Goal: Task Accomplishment & Management: Complete application form

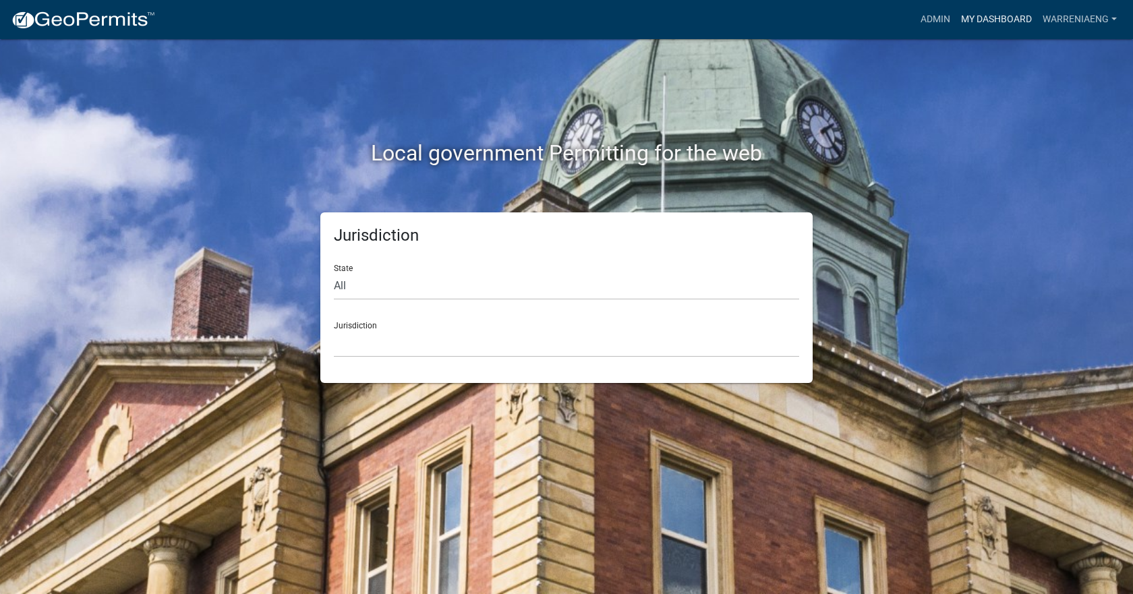
click at [988, 26] on link "My Dashboard" at bounding box center [996, 20] width 82 height 26
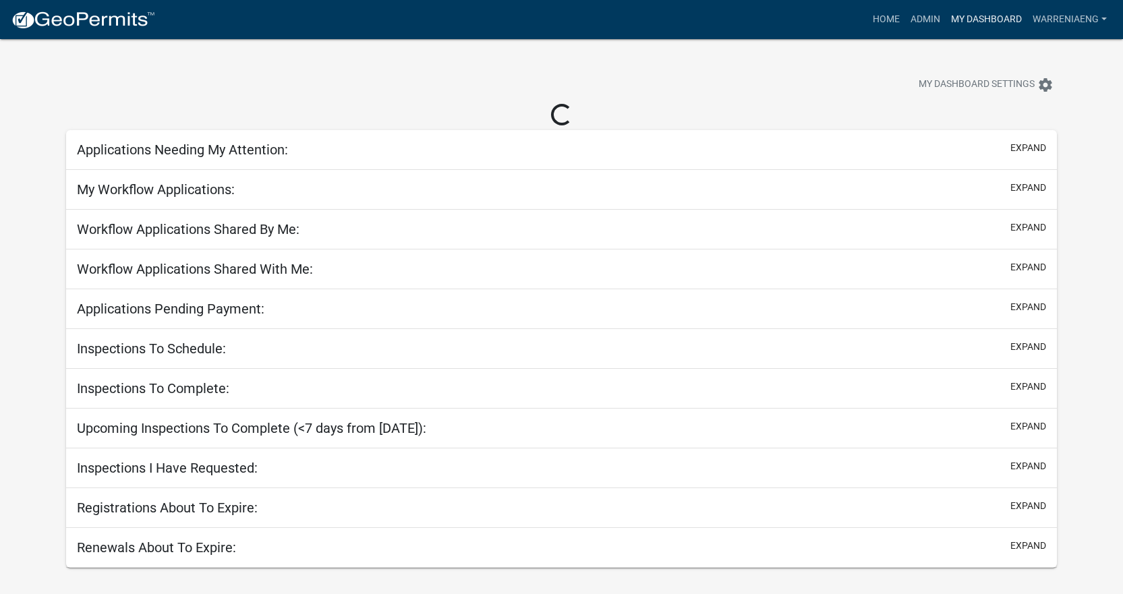
select select "3: 100"
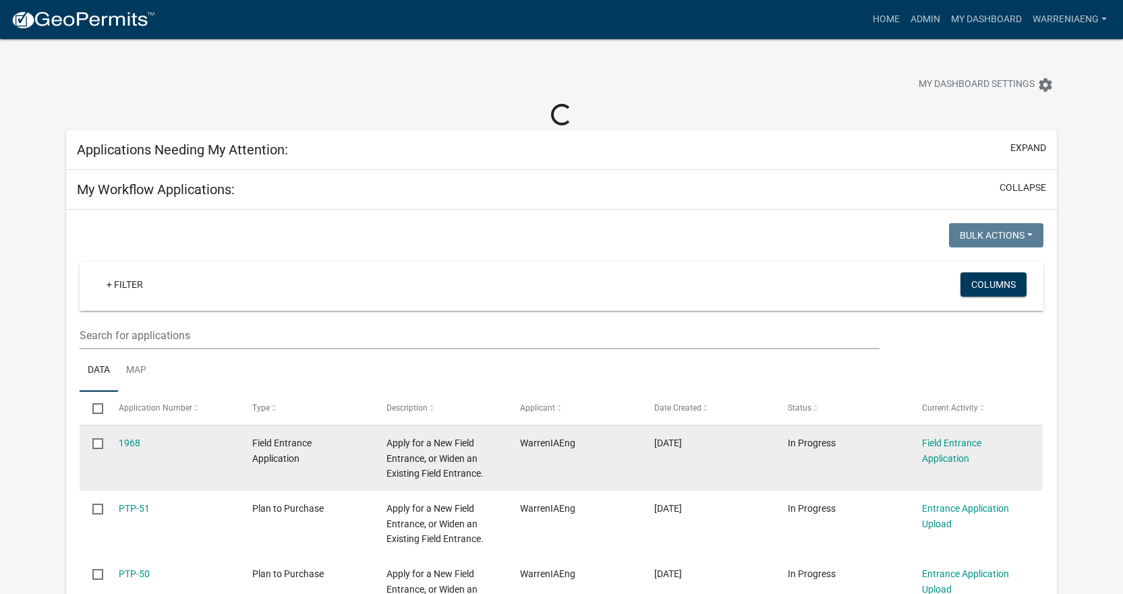
select select "2: 50"
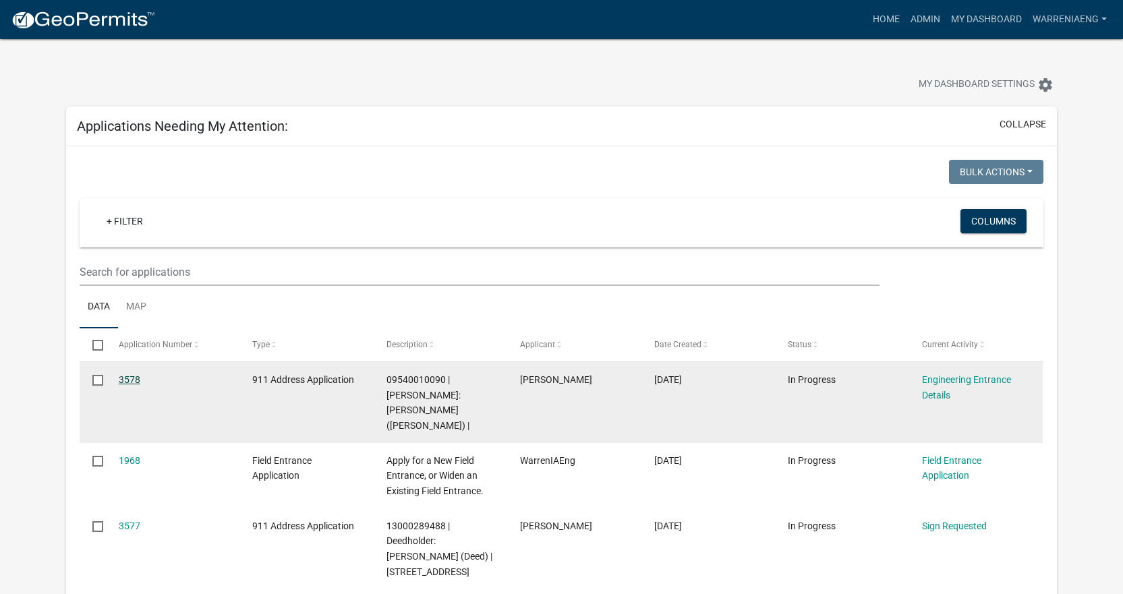
click at [132, 375] on link "3578" at bounding box center [130, 379] width 22 height 11
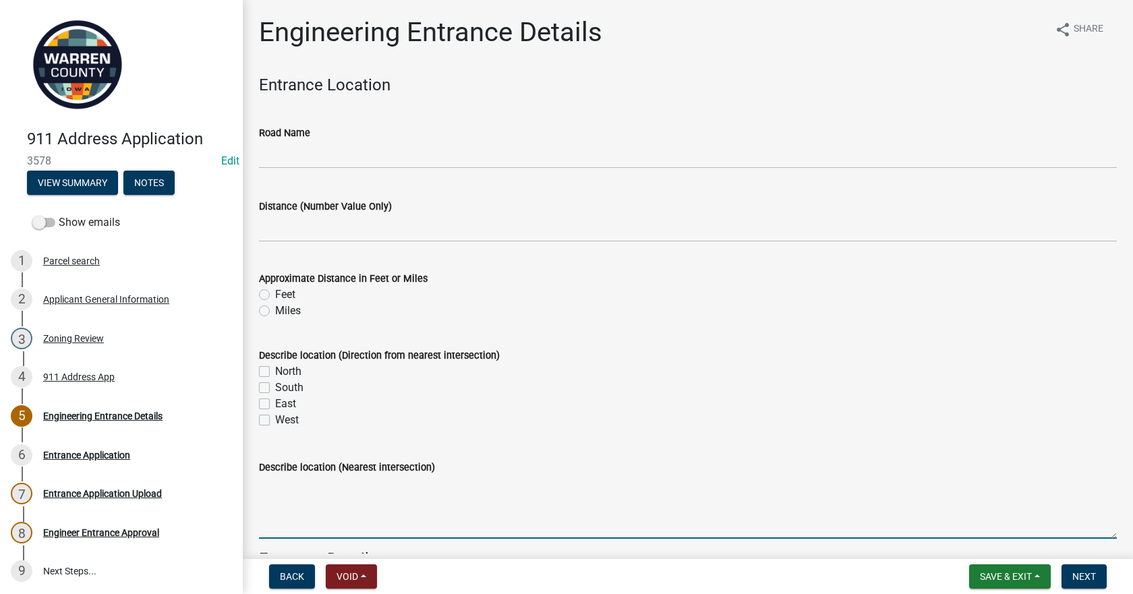
click at [403, 496] on textarea "Describe location (Nearest intersection)" at bounding box center [688, 506] width 858 height 63
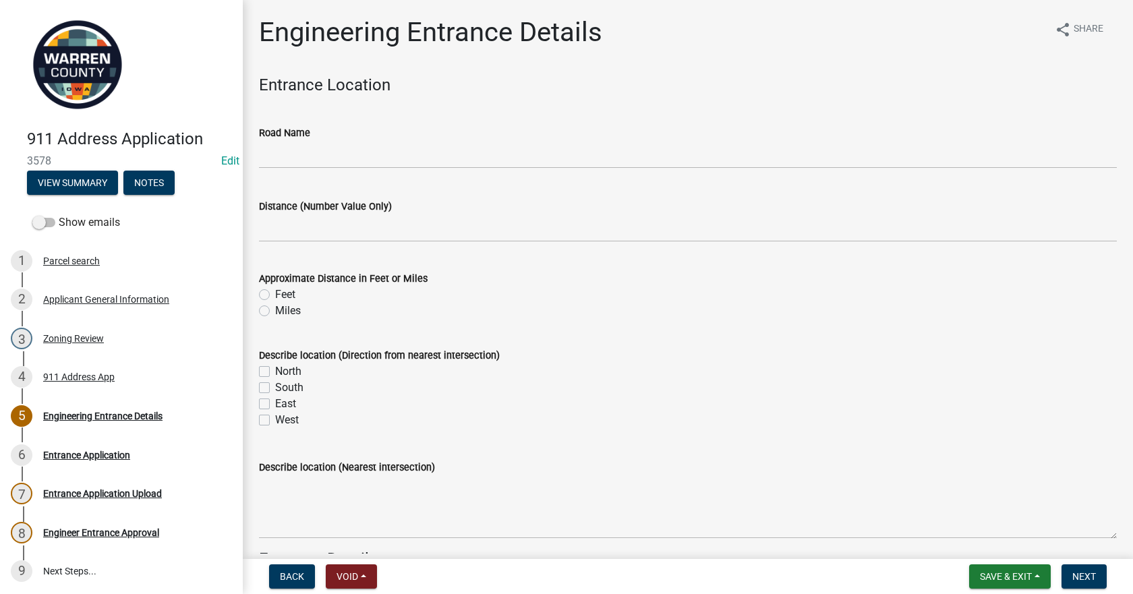
click at [275, 375] on label "North" at bounding box center [288, 371] width 26 height 16
click at [275, 372] on input "North" at bounding box center [279, 367] width 9 height 9
checkbox input "true"
checkbox input "false"
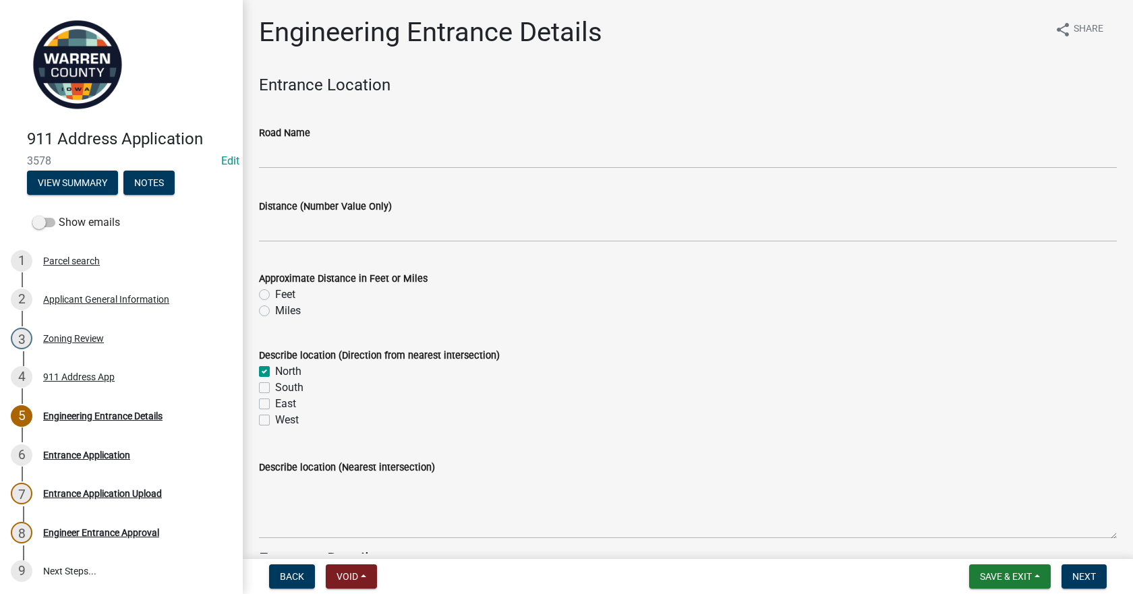
checkbox input "false"
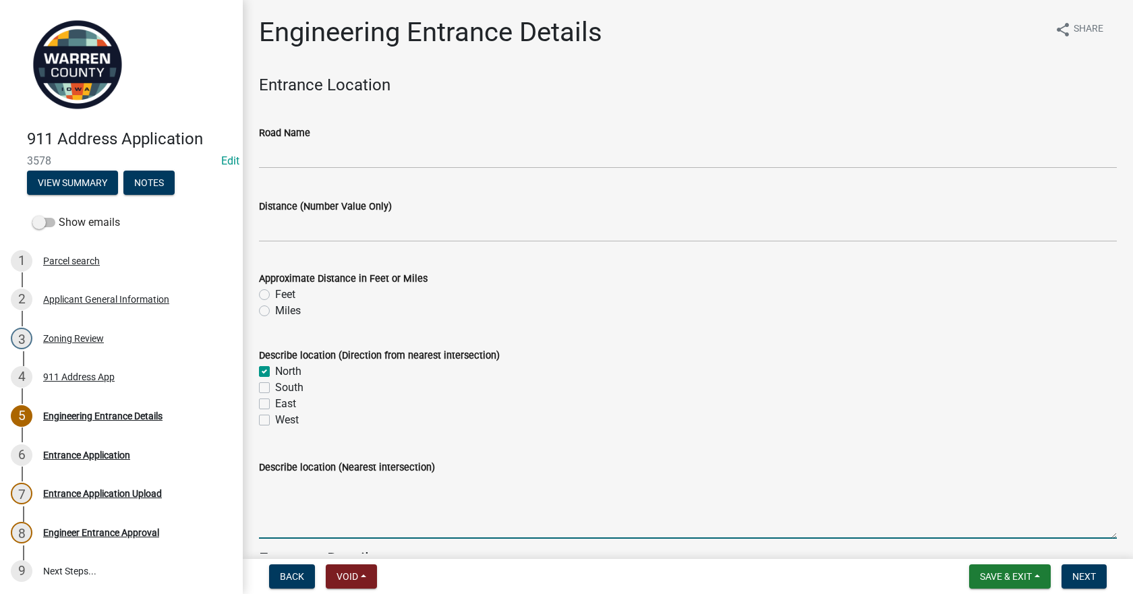
click at [331, 505] on textarea "Describe location (Nearest intersection)" at bounding box center [688, 506] width 858 height 63
type textarea "[PERSON_NAME][GEOGRAPHIC_DATA]"
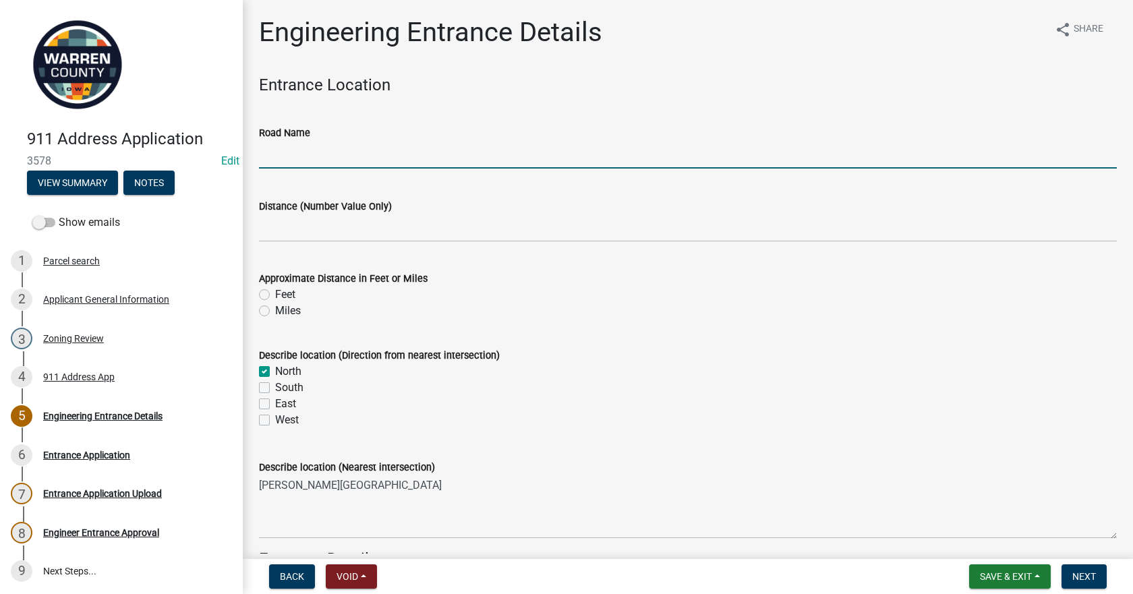
click at [324, 160] on input "Road Name" at bounding box center [688, 155] width 858 height 28
type input "Happy Trail"
click at [275, 407] on label "East" at bounding box center [285, 404] width 21 height 16
click at [275, 405] on input "East" at bounding box center [279, 400] width 9 height 9
checkbox input "true"
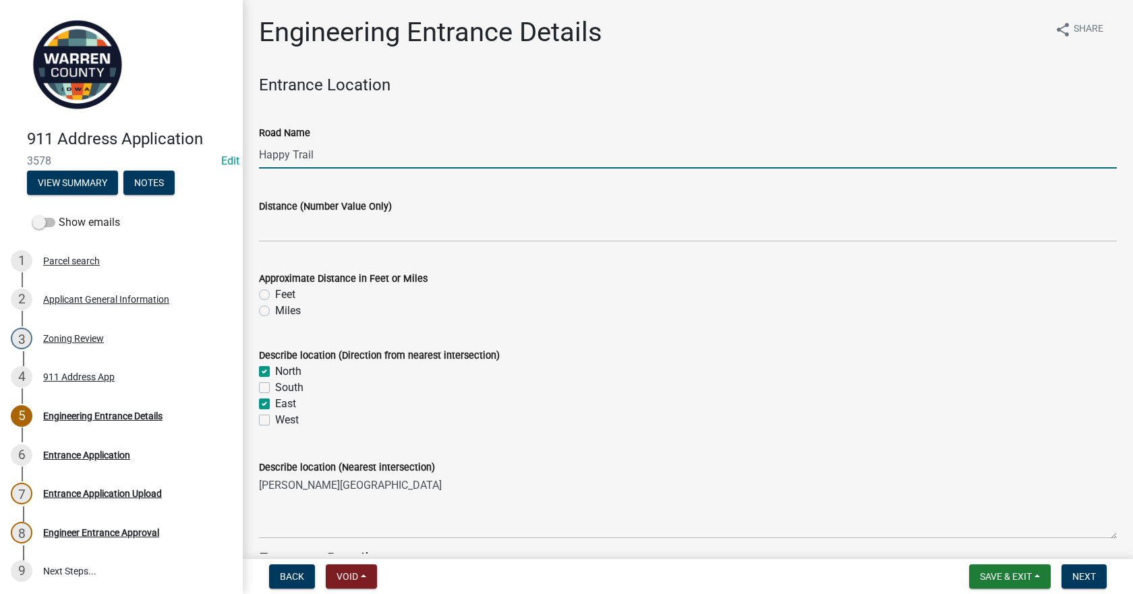
checkbox input "true"
checkbox input "false"
checkbox input "true"
checkbox input "false"
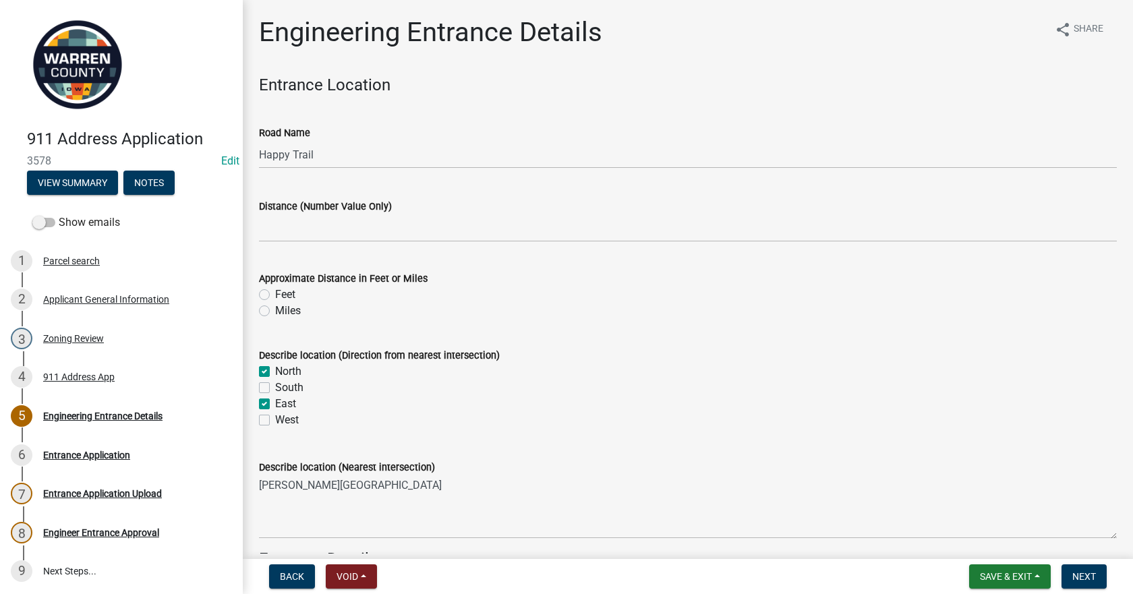
click at [270, 369] on div "North" at bounding box center [688, 371] width 858 height 16
click at [275, 373] on label "North" at bounding box center [288, 371] width 26 height 16
click at [275, 372] on input "North" at bounding box center [279, 367] width 9 height 9
checkbox input "false"
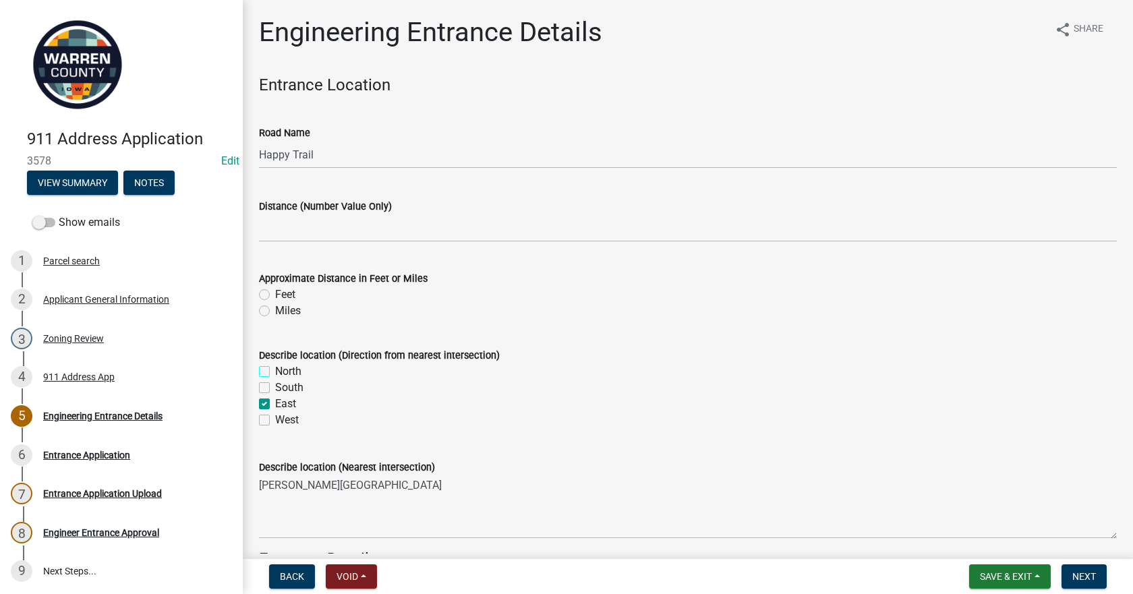
checkbox input "true"
checkbox input "false"
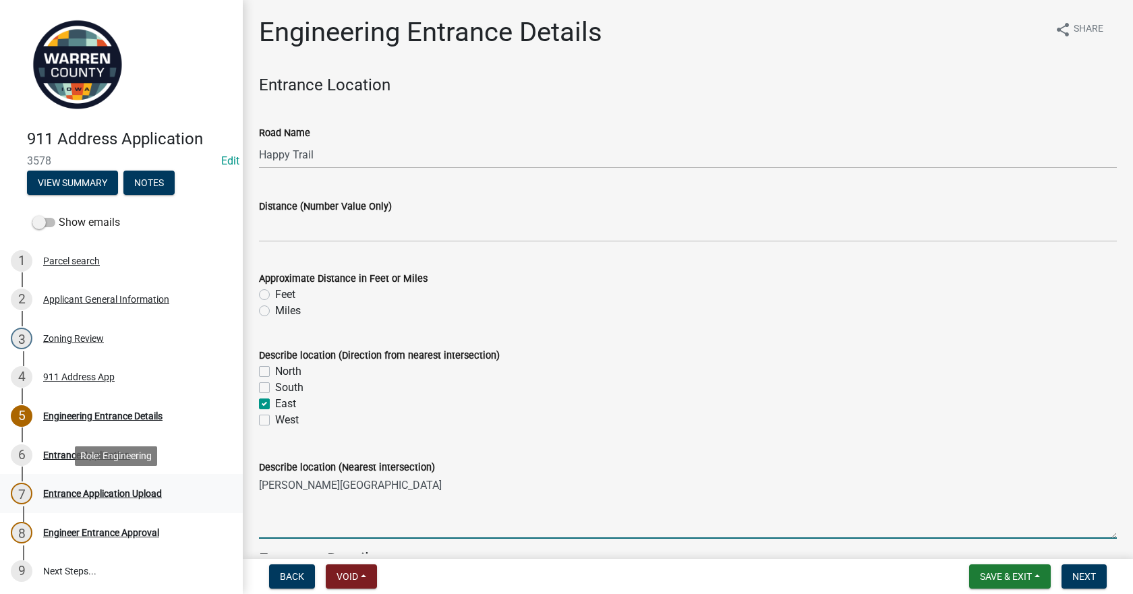
drag, startPoint x: 347, startPoint y: 487, endPoint x: 153, endPoint y: 478, distance: 194.4
click at [153, 478] on div "911 Address Application 3578 Edit View Summary Notes Show emails 1 Parcel searc…" at bounding box center [566, 297] width 1133 height 594
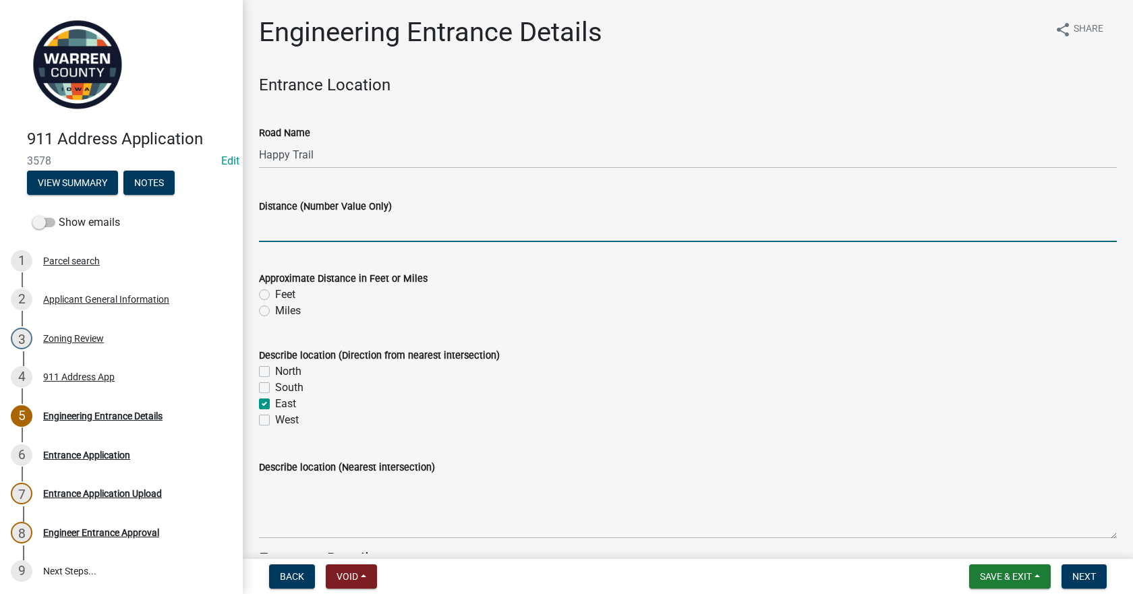
click at [307, 231] on input "text" at bounding box center [688, 228] width 858 height 28
type input "0.3"
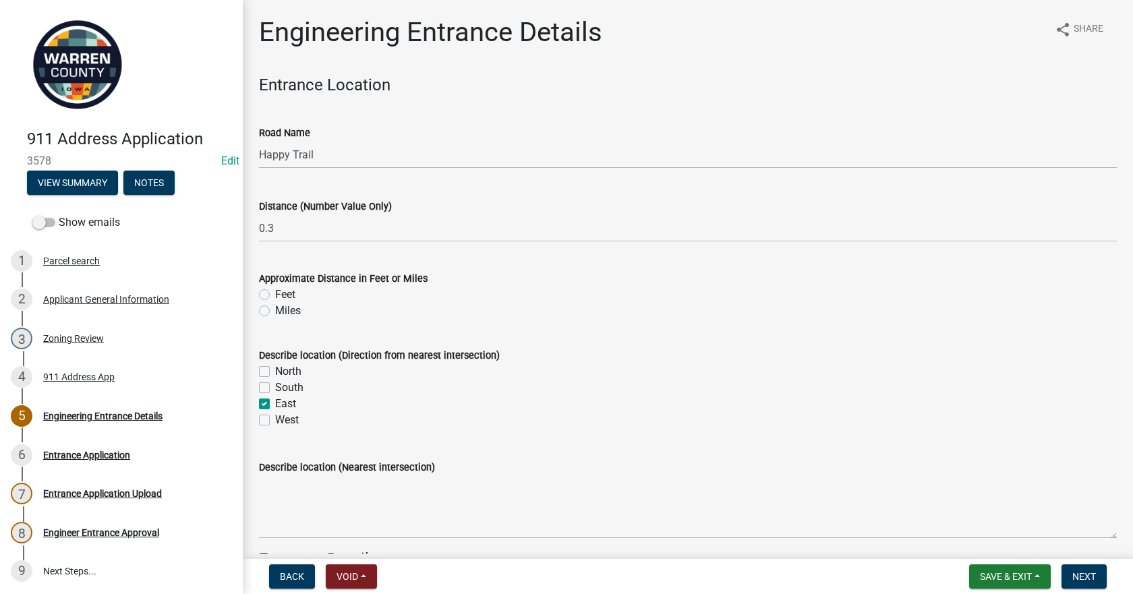
click at [729, 353] on div "Describe location (Direction from nearest intersection)" at bounding box center [688, 355] width 858 height 16
drag, startPoint x: 285, startPoint y: 311, endPoint x: 286, endPoint y: 330, distance: 18.9
click at [284, 311] on label "Miles" at bounding box center [288, 311] width 26 height 16
click at [284, 311] on input "Miles" at bounding box center [279, 307] width 9 height 9
radio input "true"
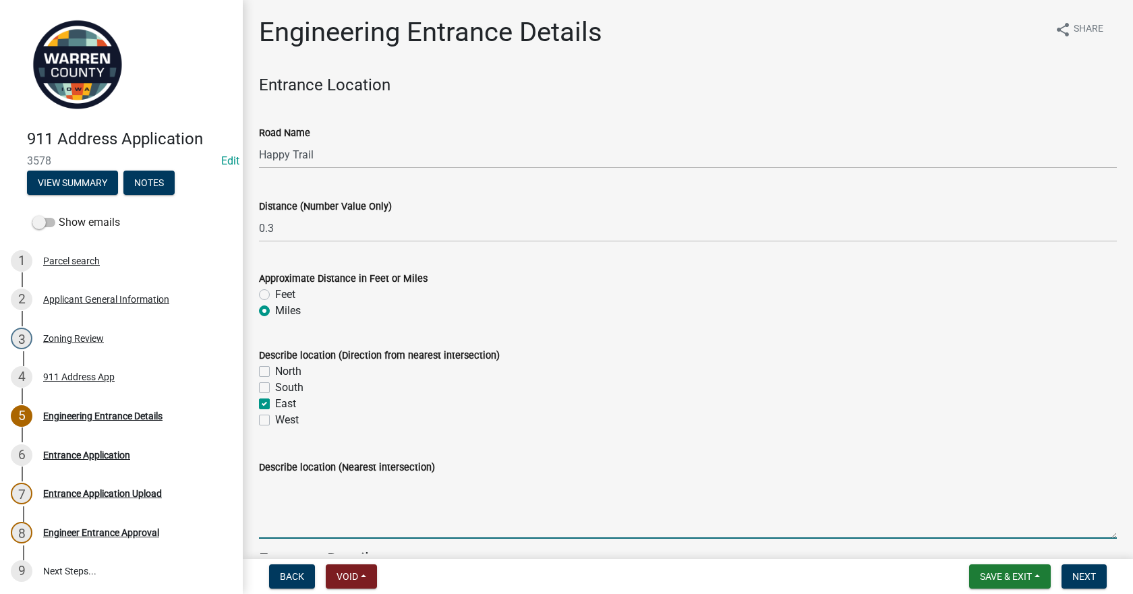
click at [307, 508] on textarea "Describe location (Nearest intersection)" at bounding box center [688, 506] width 858 height 63
click at [349, 500] on textarea "Describe location (Nearest intersection)" at bounding box center [688, 506] width 858 height 63
type textarea "[GEOGRAPHIC_DATA]"
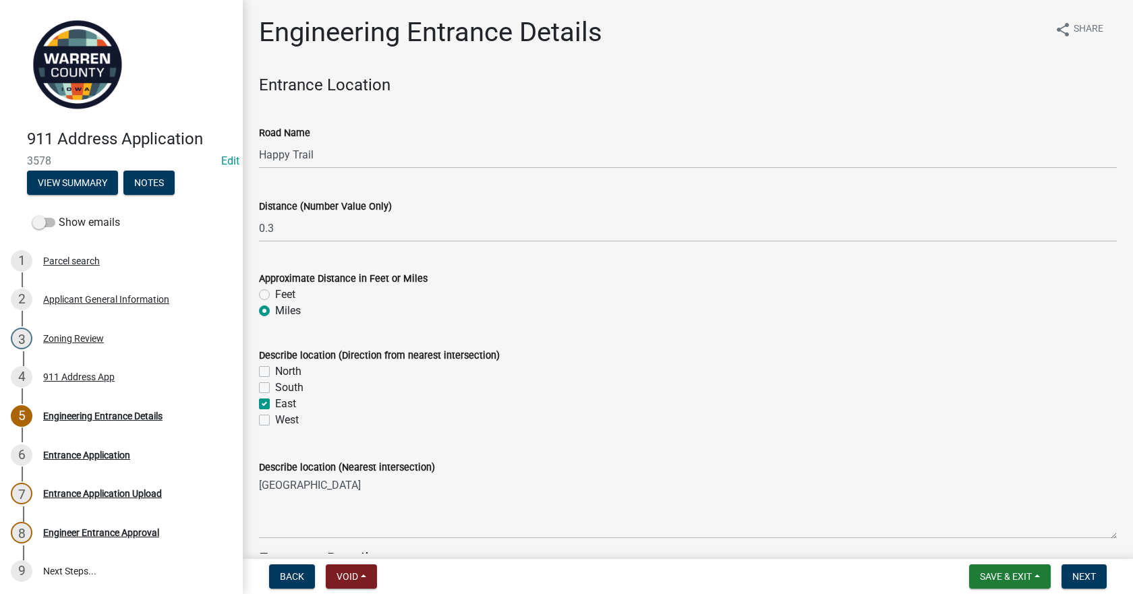
click at [632, 374] on div "North" at bounding box center [688, 371] width 858 height 16
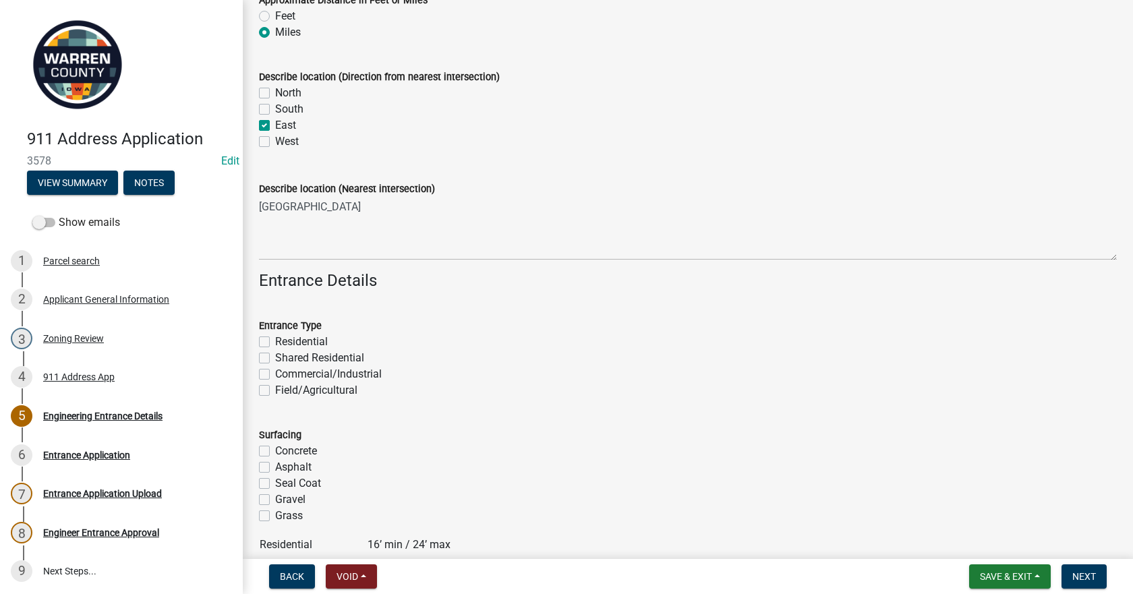
scroll to position [337, 0]
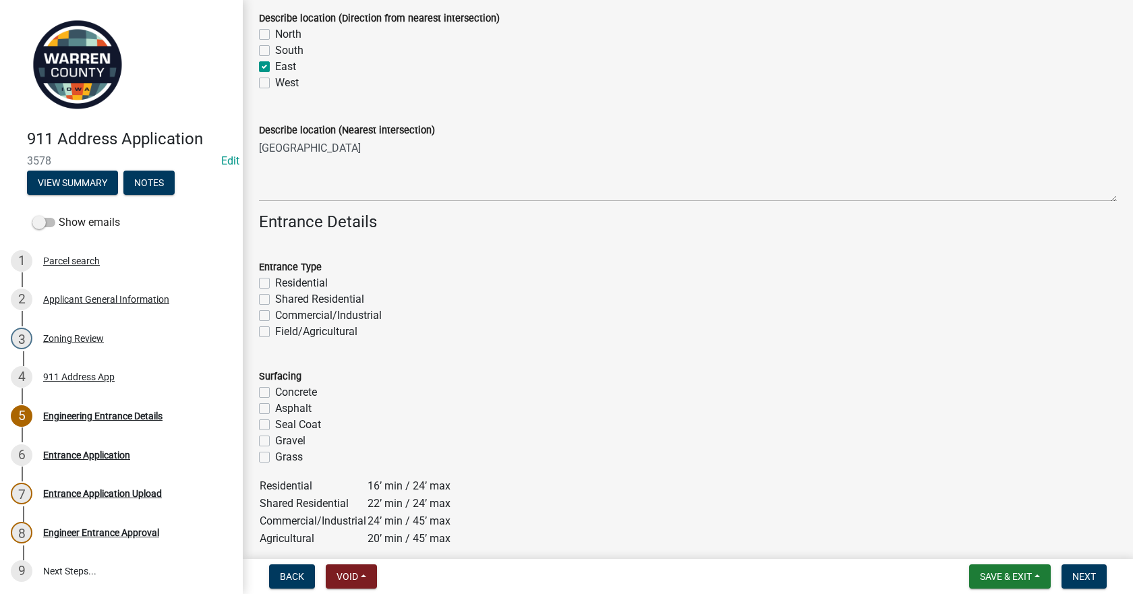
click at [260, 289] on div "Residential" at bounding box center [688, 283] width 858 height 16
click at [275, 282] on label "Residential" at bounding box center [301, 283] width 53 height 16
click at [275, 282] on input "Residential" at bounding box center [279, 279] width 9 height 9
checkbox input "true"
checkbox input "false"
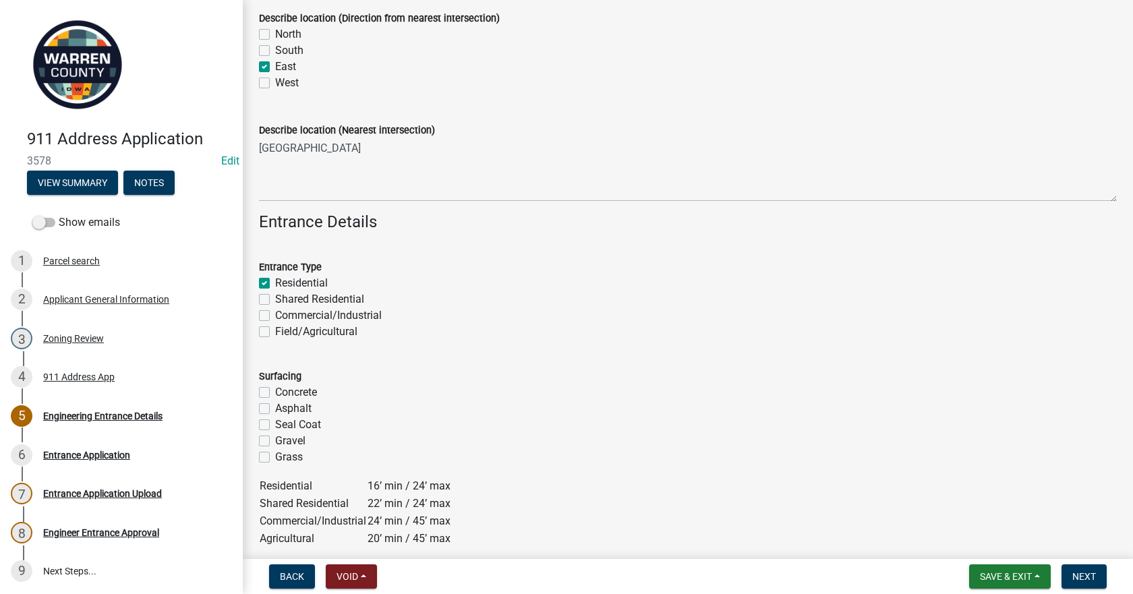
checkbox input "false"
click at [265, 446] on div "Gravel" at bounding box center [688, 441] width 858 height 16
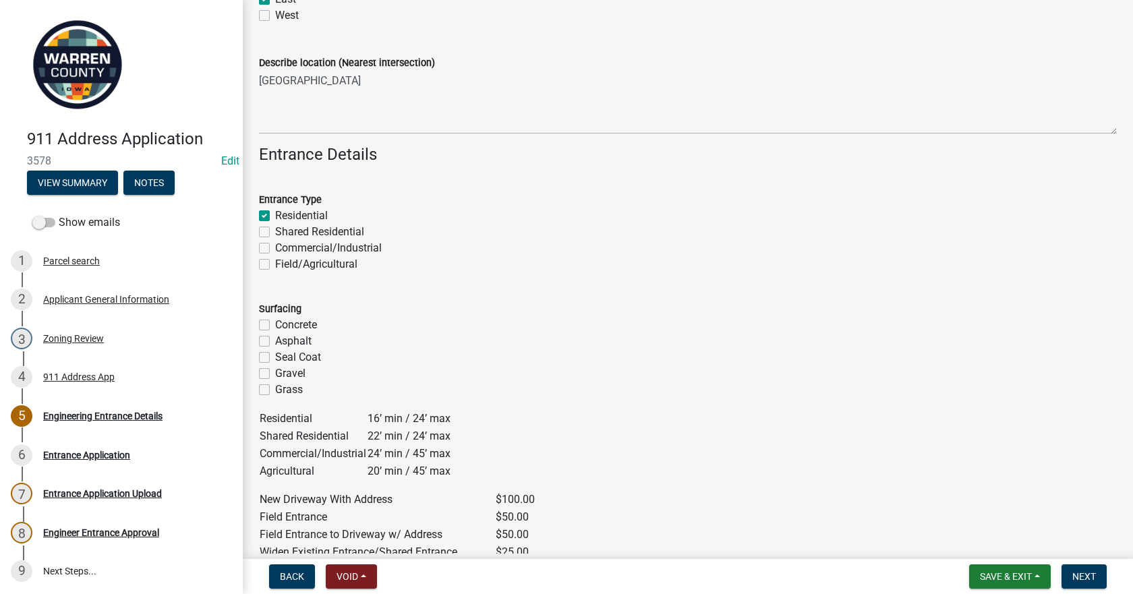
click at [275, 375] on label "Gravel" at bounding box center [290, 373] width 30 height 16
click at [275, 374] on input "Gravel" at bounding box center [279, 369] width 9 height 9
checkbox input "true"
checkbox input "false"
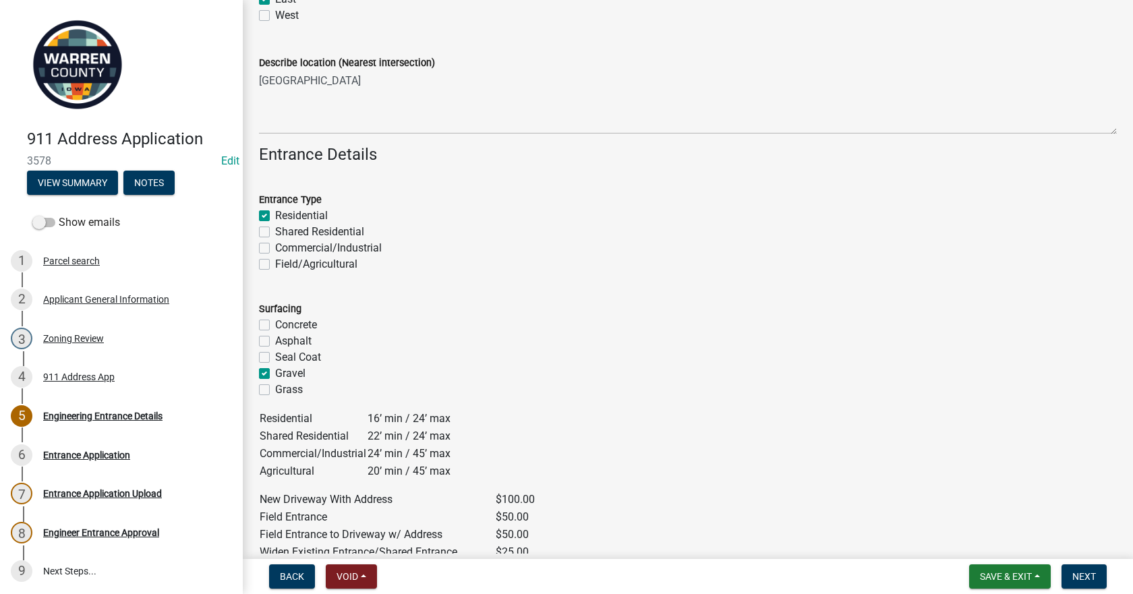
checkbox input "false"
checkbox input "true"
checkbox input "false"
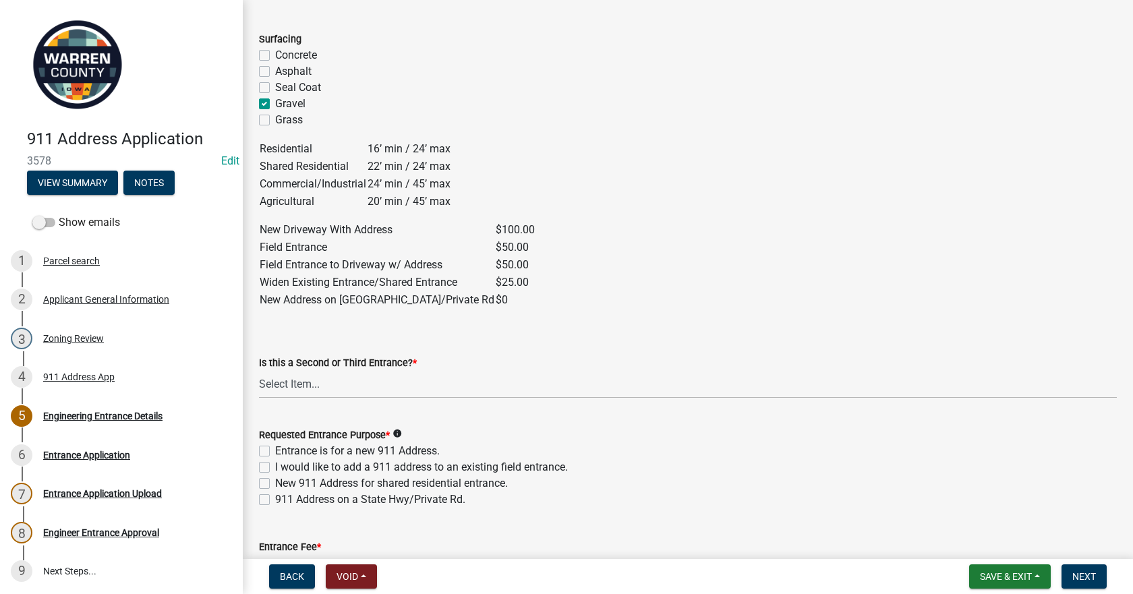
scroll to position [742, 0]
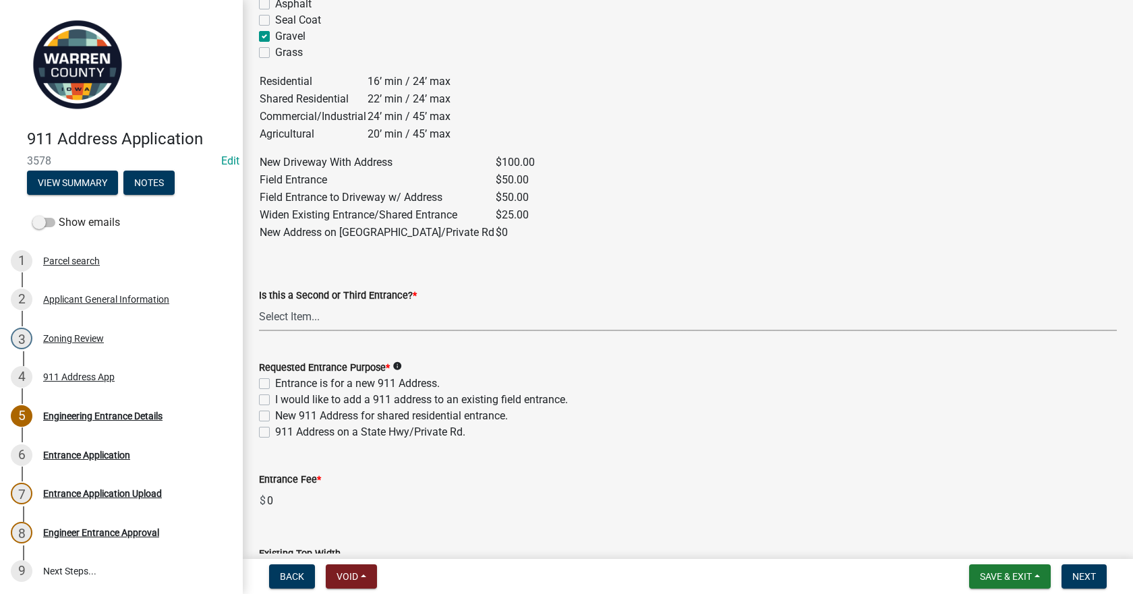
click at [328, 318] on select "Select Item... Yes No" at bounding box center [688, 317] width 858 height 28
click at [259, 303] on select "Select Item... Yes No" at bounding box center [688, 317] width 858 height 28
select select "5300d118-efaf-4d36-bbc3-62d1d2d0e61b"
click at [272, 232] on td "New Address on [GEOGRAPHIC_DATA]/Private Rd" at bounding box center [377, 233] width 236 height 18
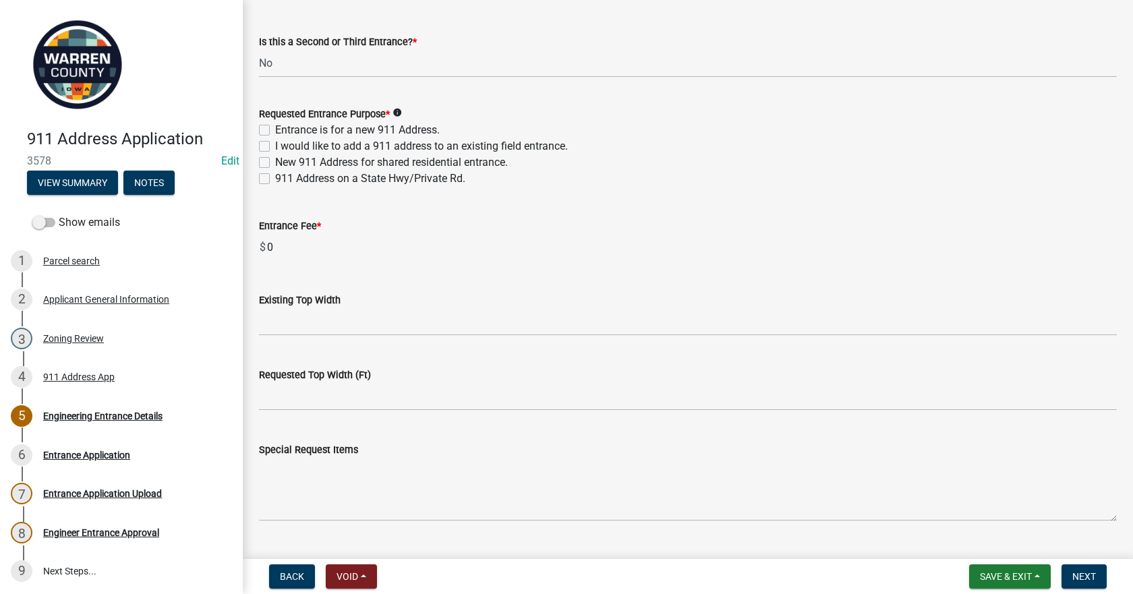
scroll to position [1079, 0]
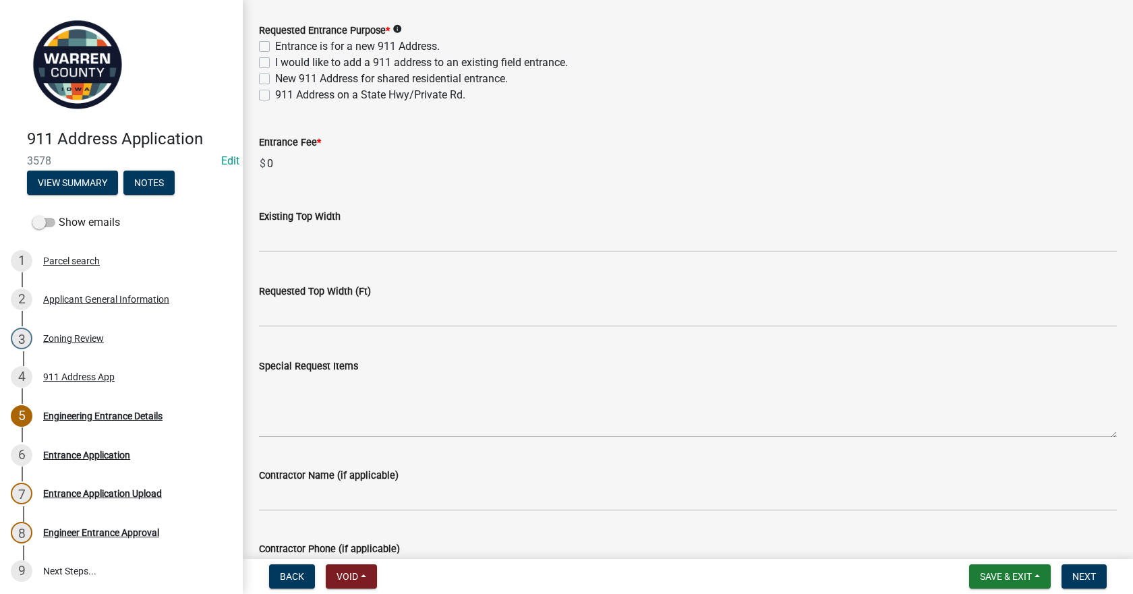
click at [275, 94] on label "911 Address on a State Hwy/Private Rd." at bounding box center [370, 95] width 190 height 16
click at [275, 94] on input "911 Address on a State Hwy/Private Rd." at bounding box center [279, 91] width 9 height 9
checkbox input "true"
checkbox input "false"
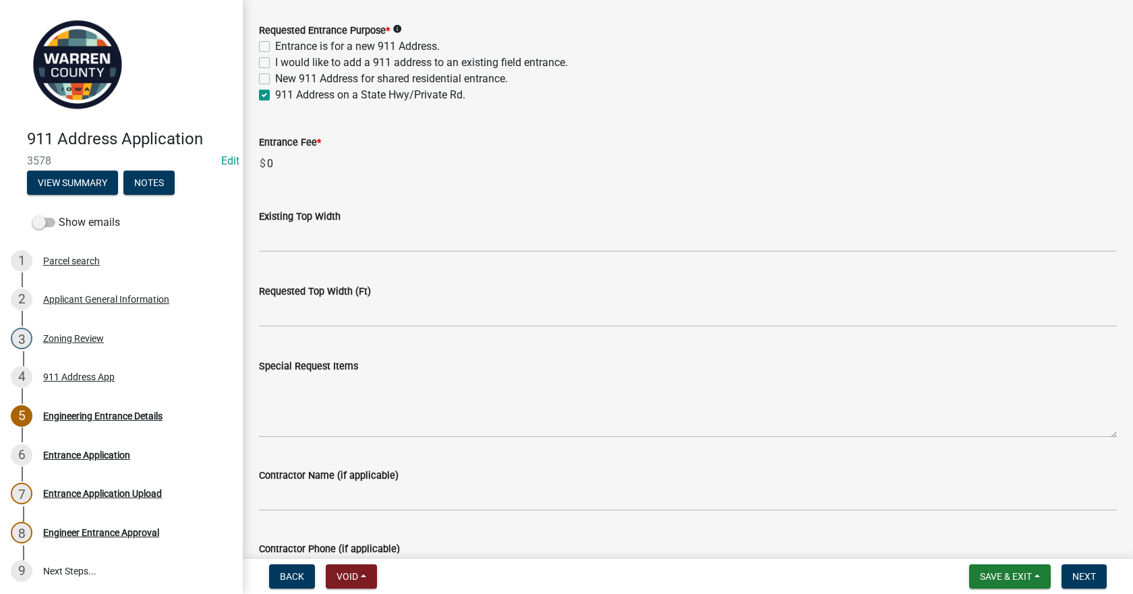
checkbox input "false"
checkbox input "true"
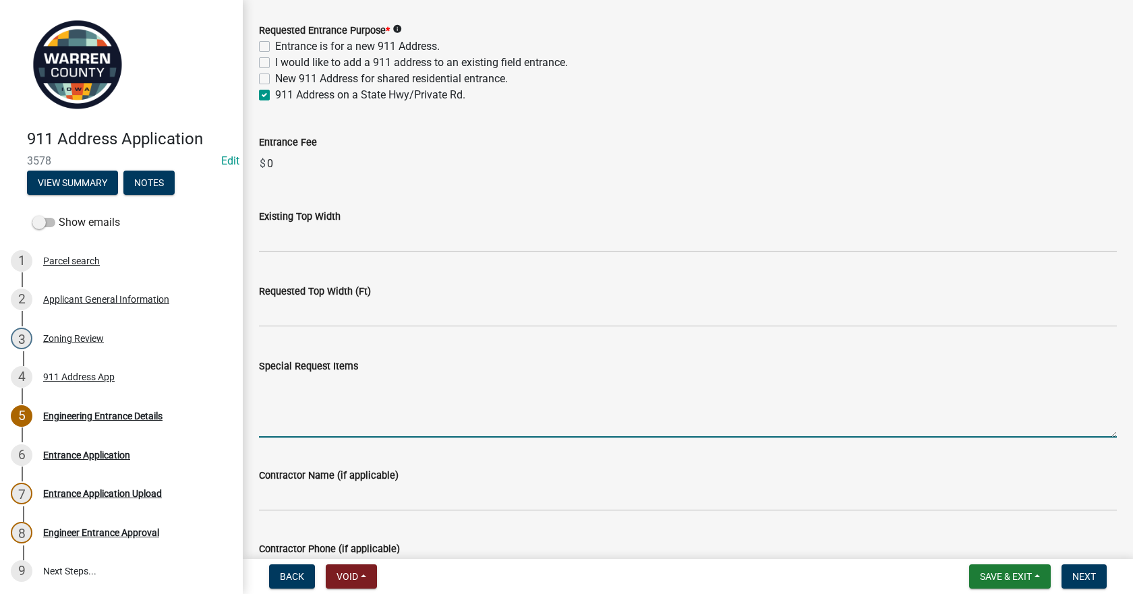
click at [541, 399] on textarea "Special Request Items" at bounding box center [688, 405] width 858 height 63
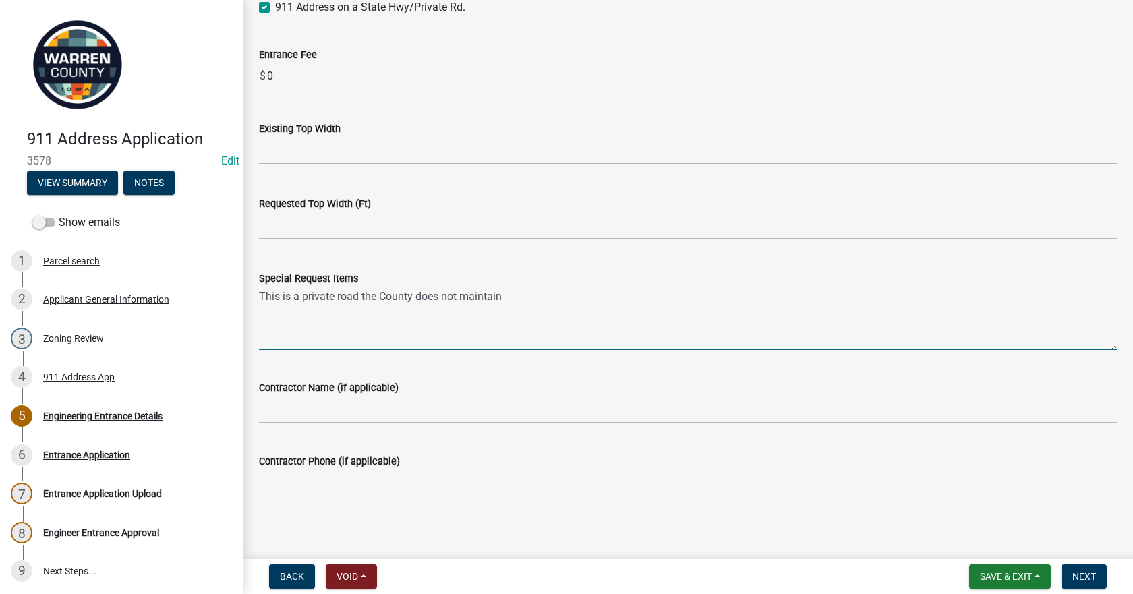
scroll to position [1173, 0]
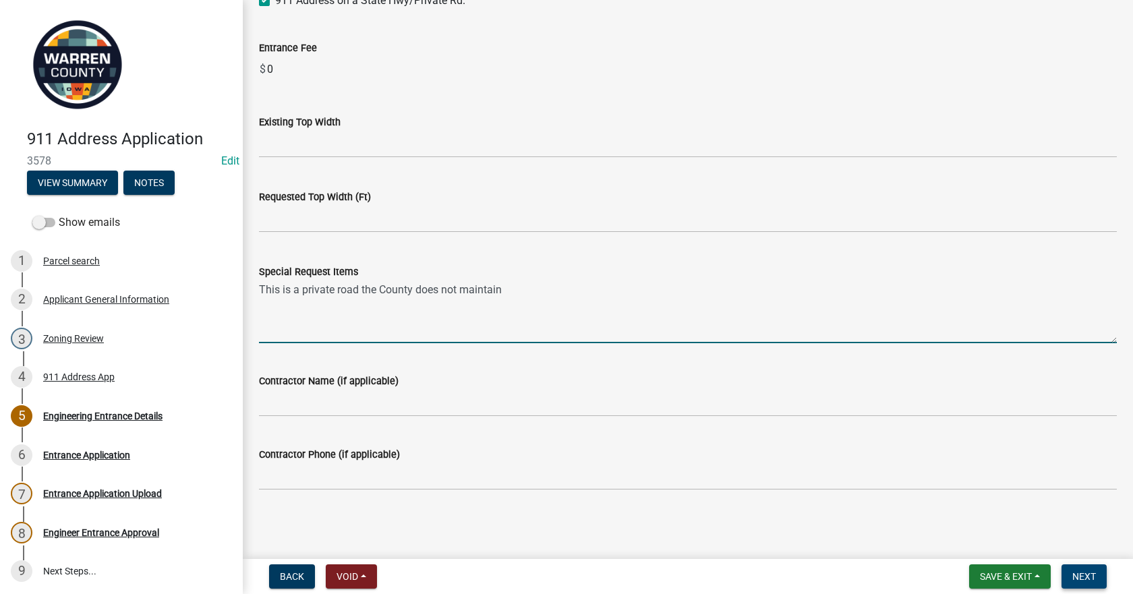
type textarea "This is a private road the County does not maintain"
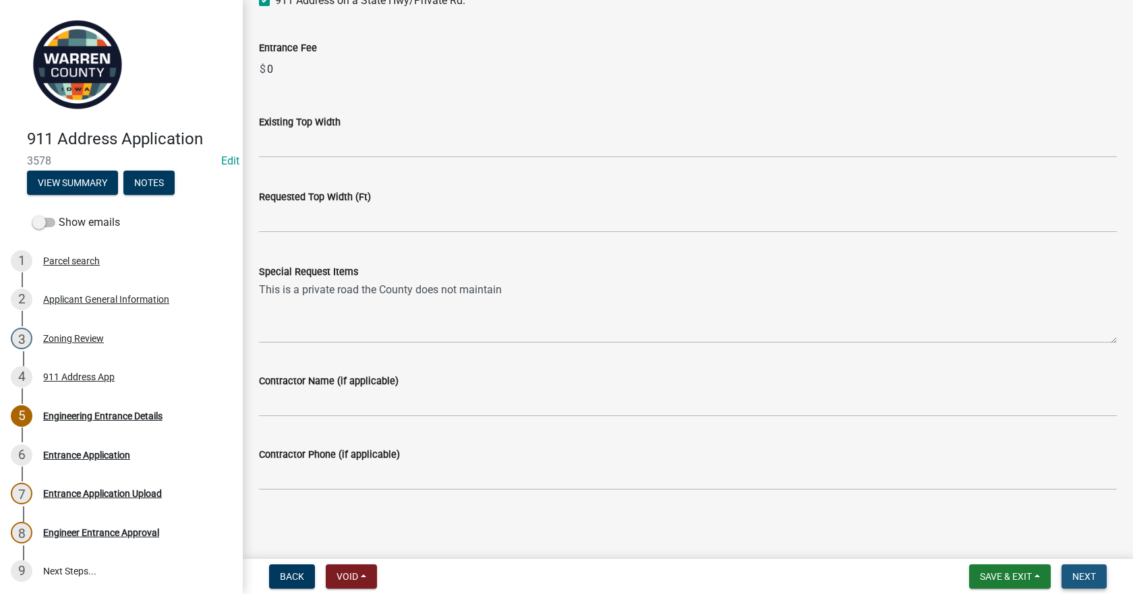
click at [1095, 567] on button "Next" at bounding box center [1083, 576] width 45 height 24
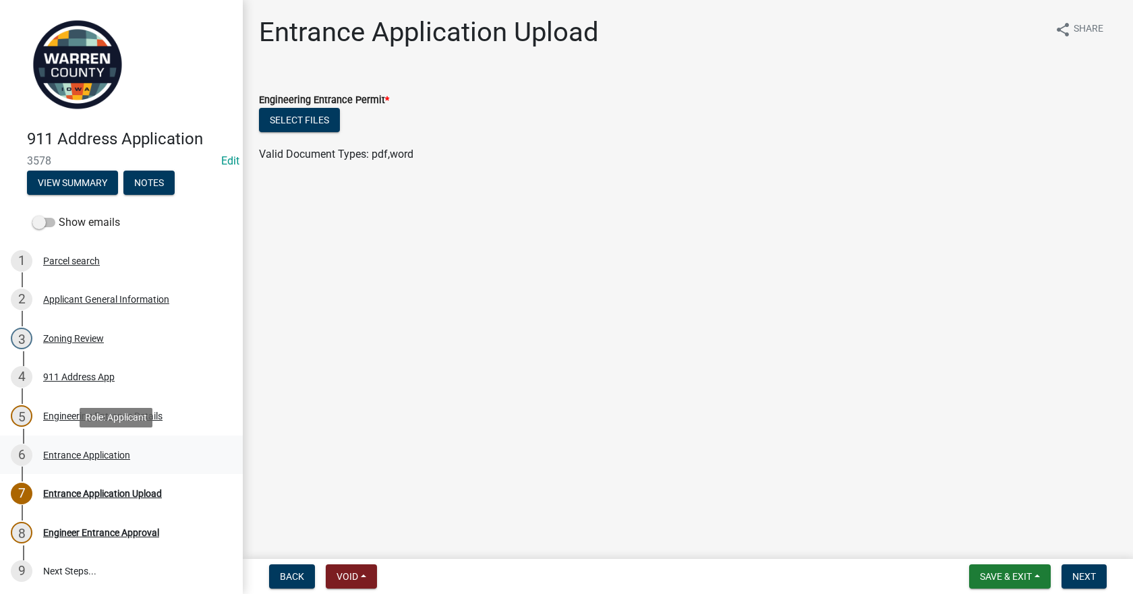
click at [72, 465] on div "6 Entrance Application" at bounding box center [116, 455] width 210 height 22
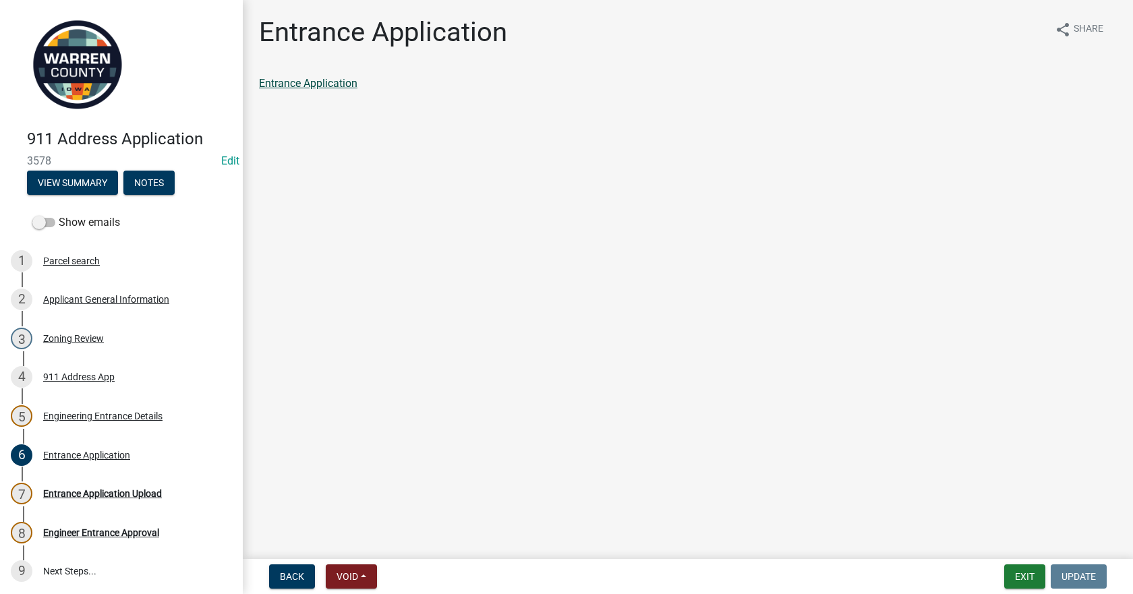
click at [321, 84] on link "Entrance Application" at bounding box center [308, 83] width 98 height 13
click at [116, 413] on div "Engineering Entrance Details" at bounding box center [102, 415] width 119 height 9
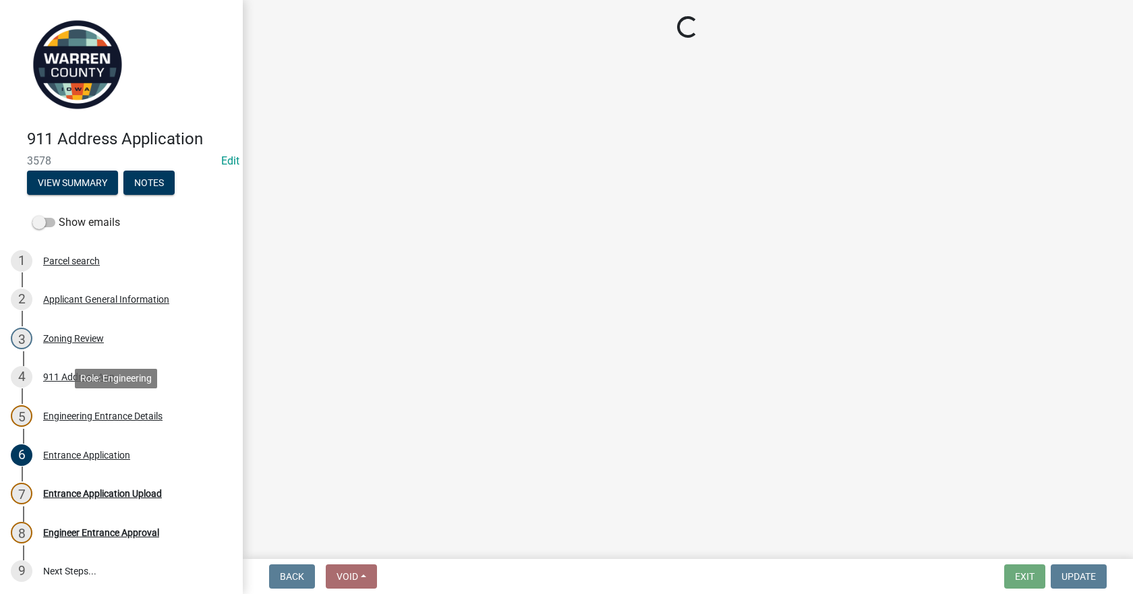
select select "5300d118-efaf-4d36-bbc3-62d1d2d0e61b"
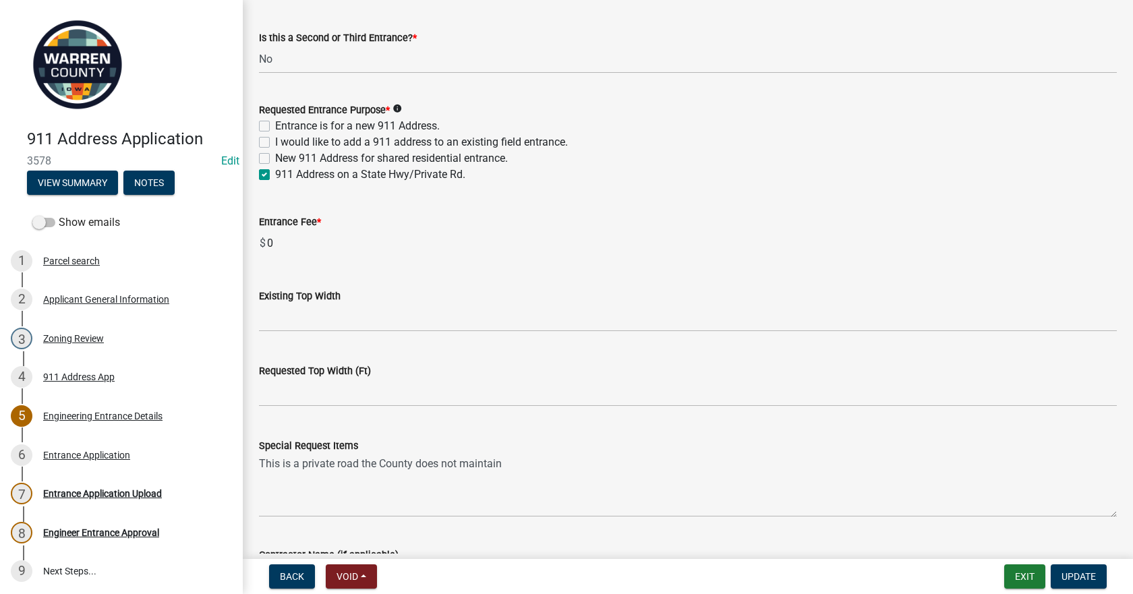
scroll to position [1011, 0]
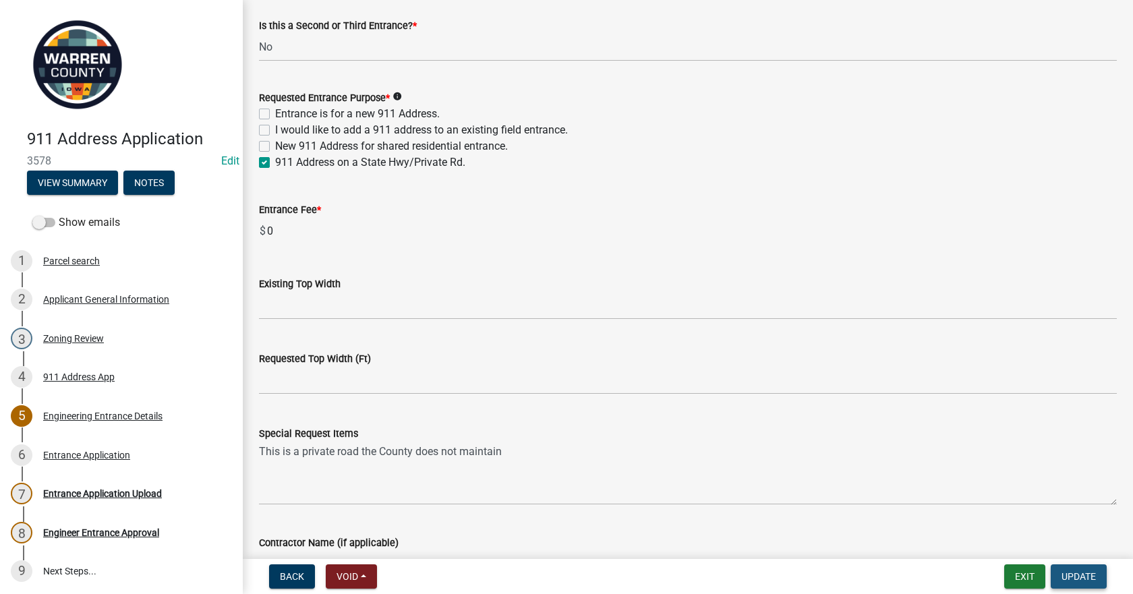
click at [1088, 570] on button "Update" at bounding box center [1078, 576] width 56 height 24
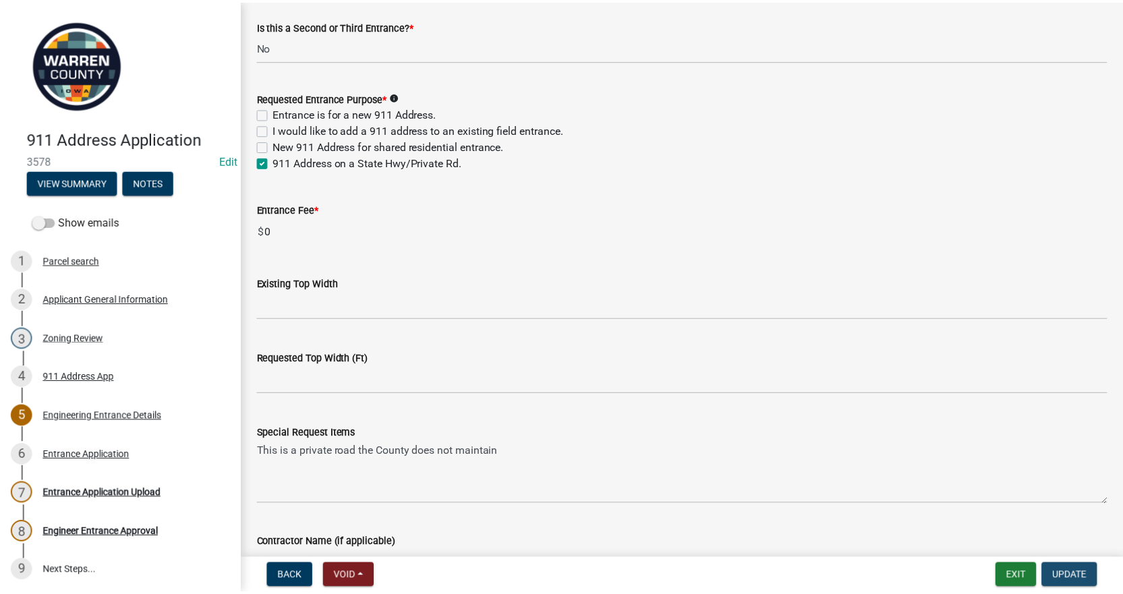
scroll to position [0, 0]
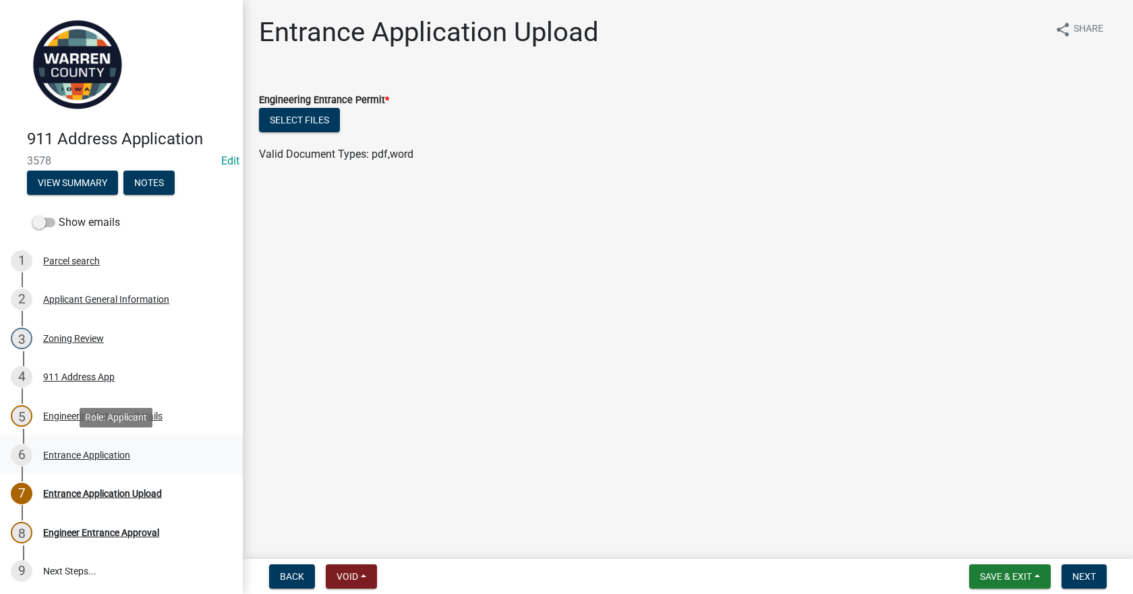
click at [78, 456] on div "Entrance Application" at bounding box center [86, 454] width 87 height 9
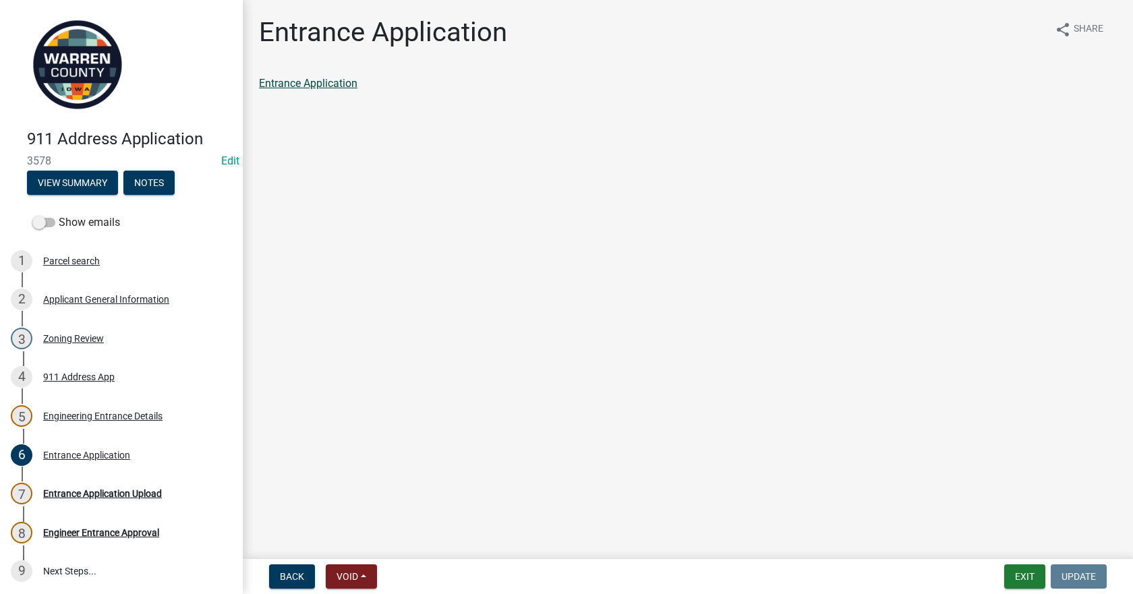
click at [312, 81] on link "Entrance Application" at bounding box center [308, 83] width 98 height 13
drag, startPoint x: 117, startPoint y: 488, endPoint x: 140, endPoint y: 488, distance: 22.9
click at [119, 489] on div "Entrance Application Upload" at bounding box center [102, 493] width 119 height 9
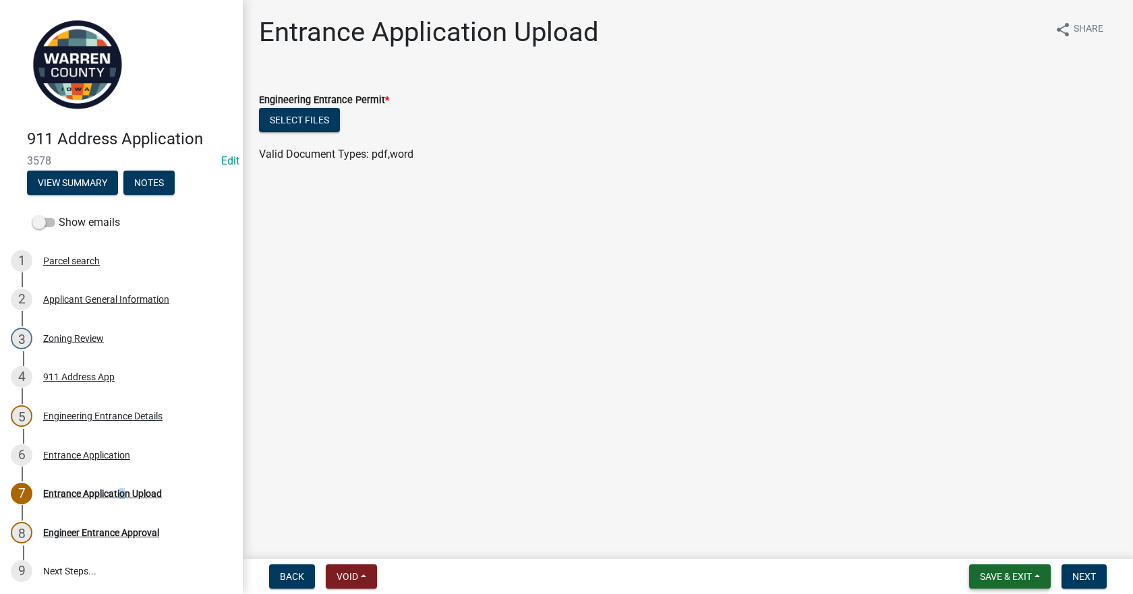
click at [990, 580] on span "Save & Exit" at bounding box center [1006, 576] width 52 height 11
click at [1013, 541] on button "Save & Exit" at bounding box center [997, 541] width 108 height 32
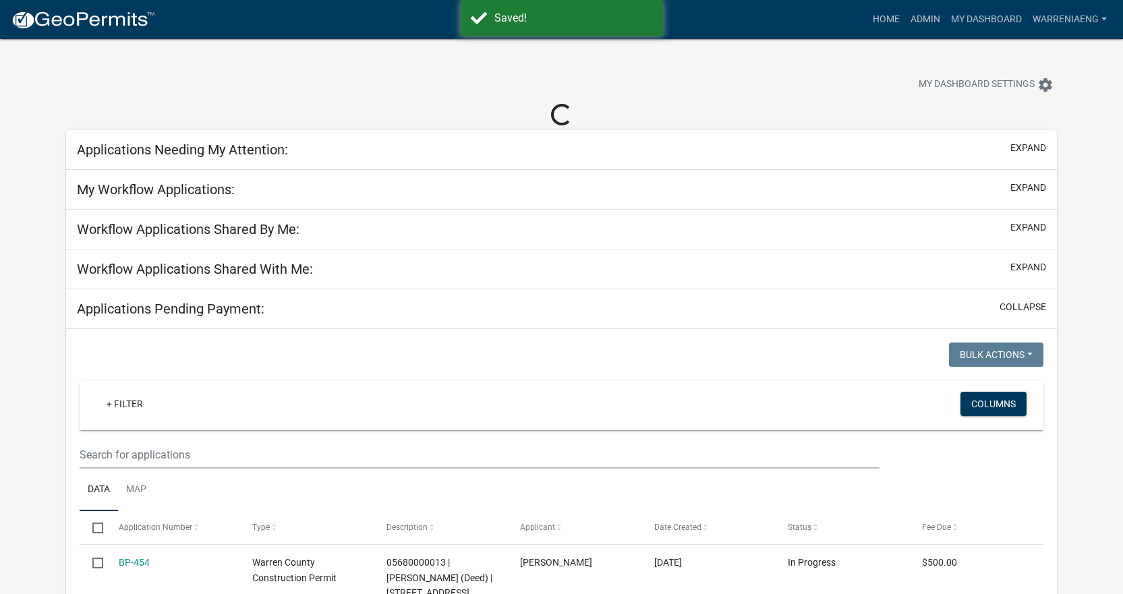
select select "3: 100"
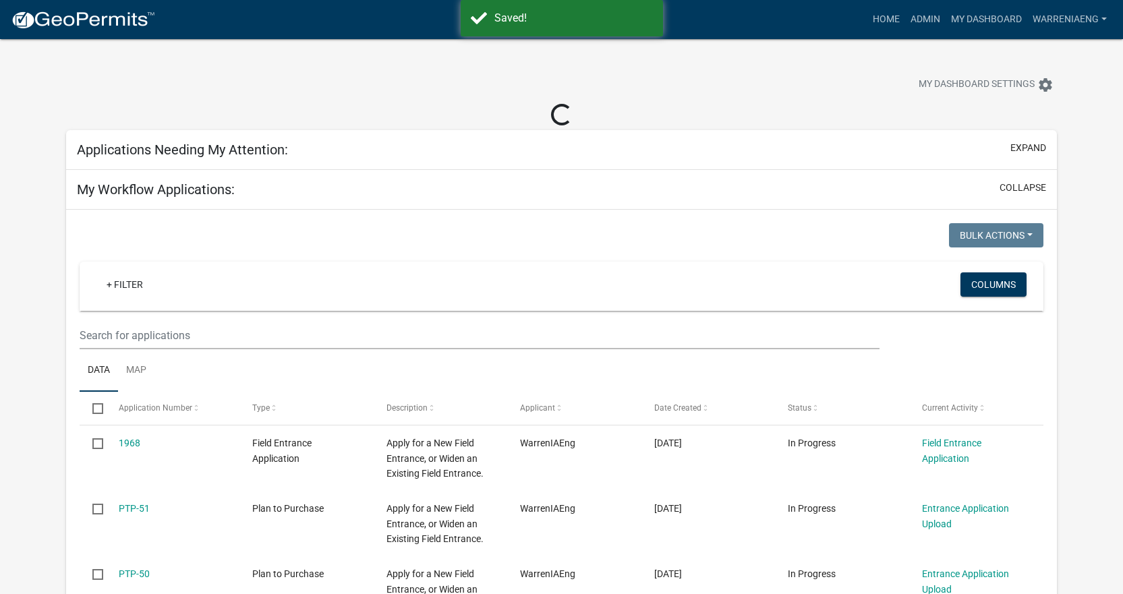
select select "2: 50"
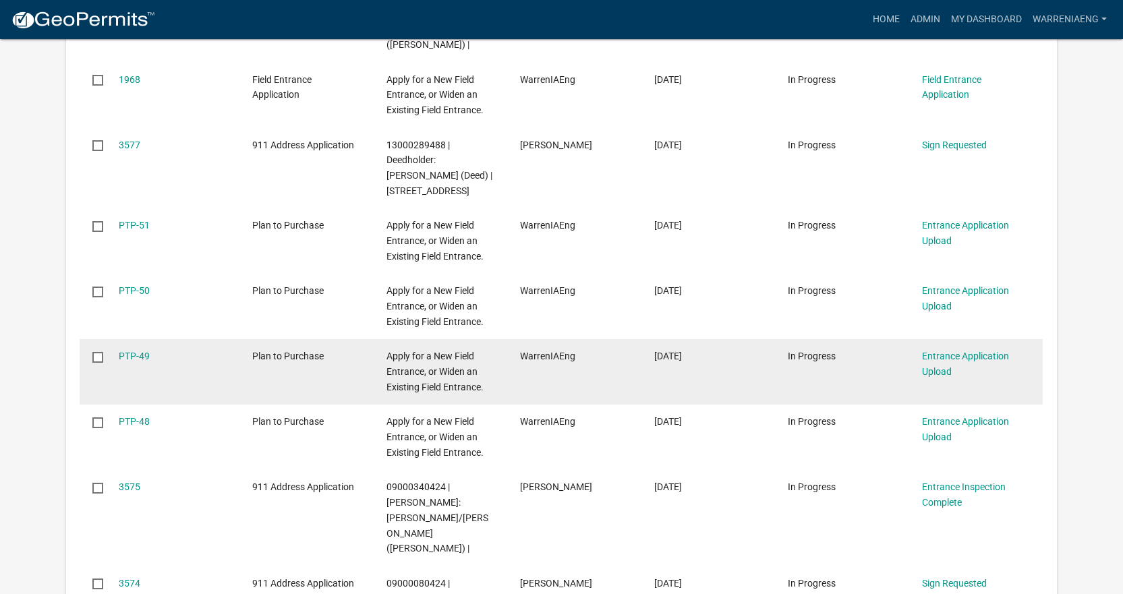
scroll to position [405, 0]
